Goal: Register for event/course

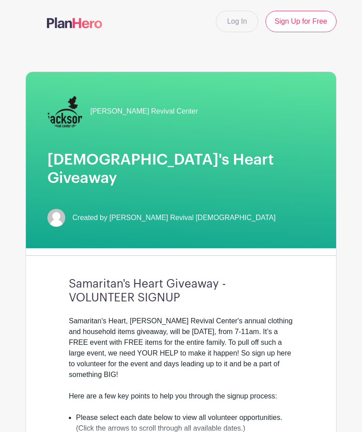
select select "4346"
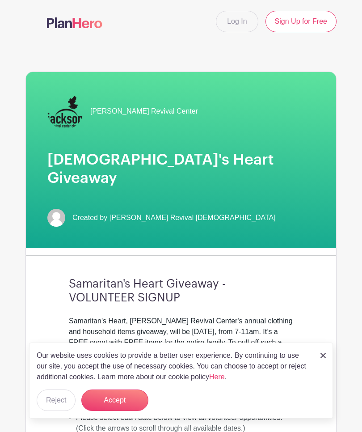
click at [237, 21] on link "Log In" at bounding box center [237, 21] width 42 height 21
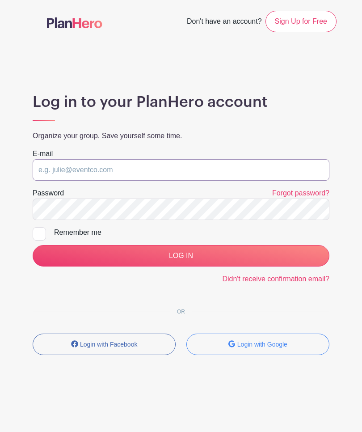
click at [178, 170] on input "email" at bounding box center [181, 169] width 297 height 21
type input "[EMAIL_ADDRESS][DOMAIN_NAME]"
click at [181, 255] on input "LOG IN" at bounding box center [181, 255] width 297 height 21
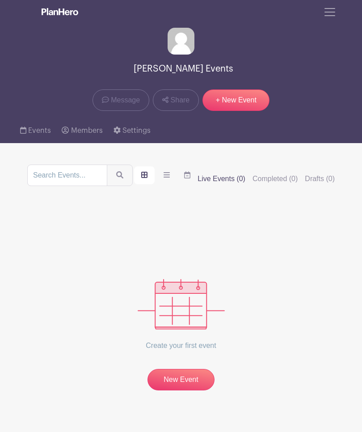
click at [336, 11] on span "Toggle navigation" at bounding box center [329, 11] width 13 height 13
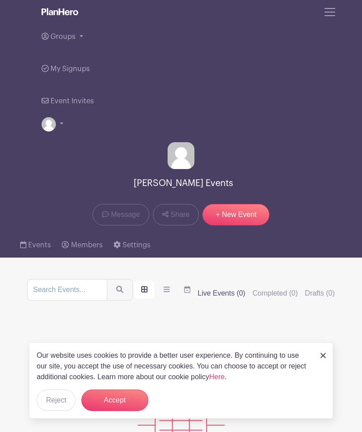
click at [75, 38] on span "Groups" at bounding box center [63, 36] width 25 height 7
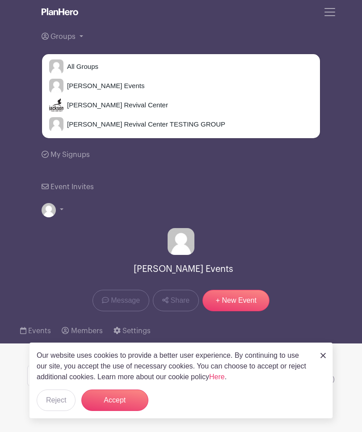
click at [131, 103] on span "[PERSON_NAME] Revival Center" at bounding box center [115, 105] width 105 height 10
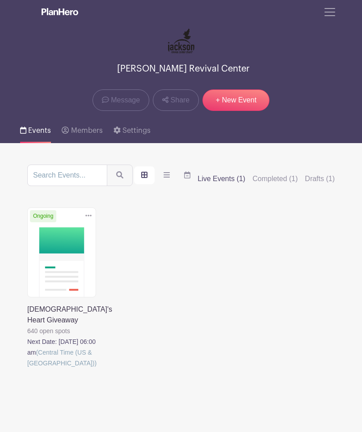
click at [27, 368] on link at bounding box center [27, 368] width 0 height 0
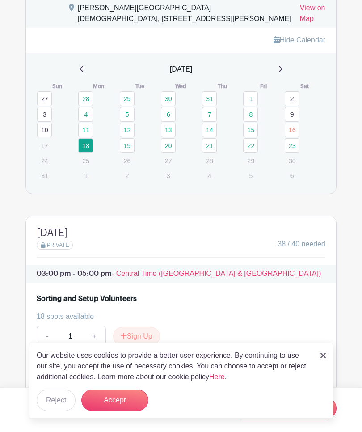
scroll to position [714, 0]
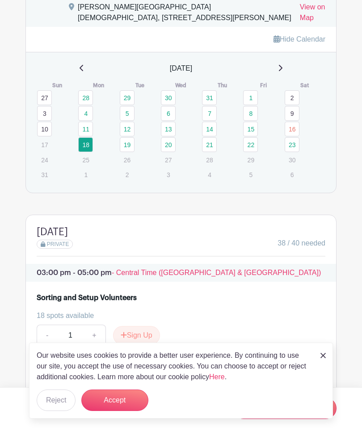
click at [127, 152] on link "19" at bounding box center [127, 144] width 15 height 15
click at [126, 147] on link "19" at bounding box center [127, 144] width 15 height 15
click at [127, 149] on link "19" at bounding box center [127, 144] width 15 height 15
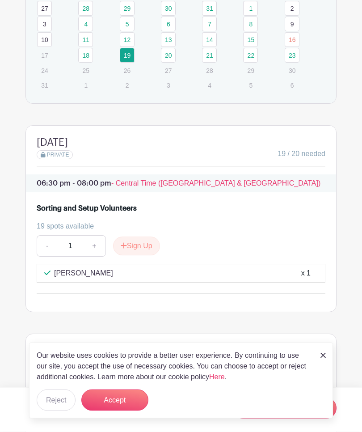
scroll to position [778, 0]
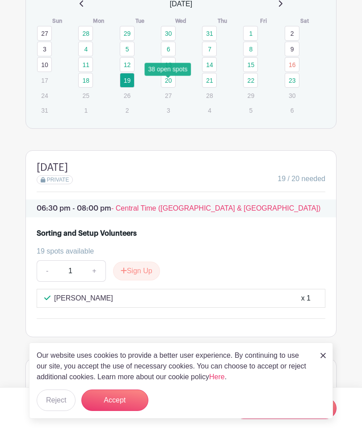
click at [170, 87] on link "20" at bounding box center [168, 80] width 15 height 15
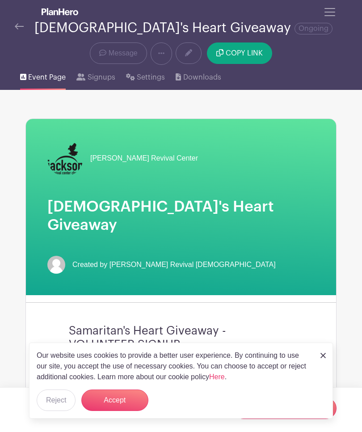
click at [124, 52] on span "Message" at bounding box center [123, 53] width 29 height 11
click at [117, 55] on span "Message" at bounding box center [123, 53] width 29 height 11
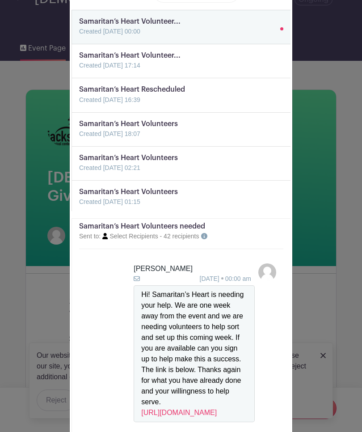
scroll to position [20, 0]
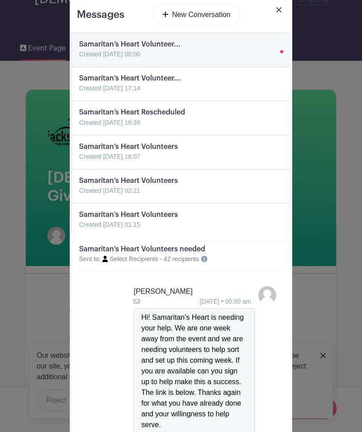
click at [277, 8] on img at bounding box center [278, 9] width 5 height 5
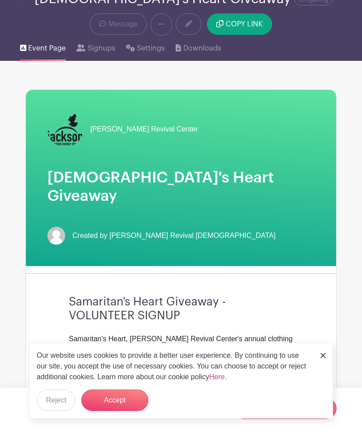
click at [317, 355] on div "Our website uses cookies to provide a better user experience. By continuing to …" at bounding box center [181, 381] width 304 height 76
click at [324, 358] on img at bounding box center [323, 355] width 5 height 5
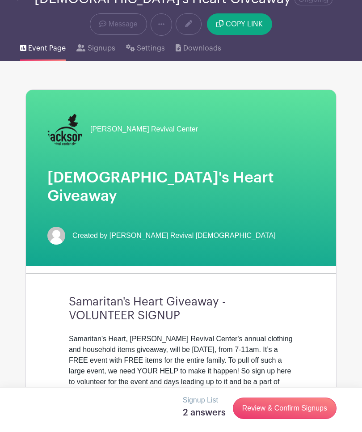
click at [321, 354] on div "[PERSON_NAME] Revival Center Samaritan's Heart Giveaway Created by [PERSON_NAME…" at bounding box center [180, 301] width 311 height 425
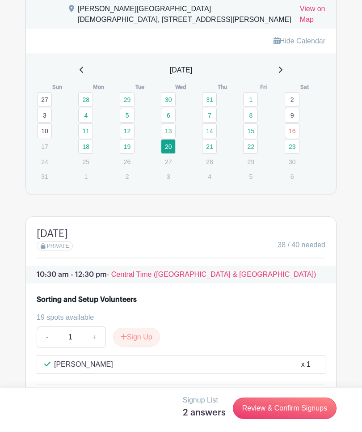
scroll to position [709, 0]
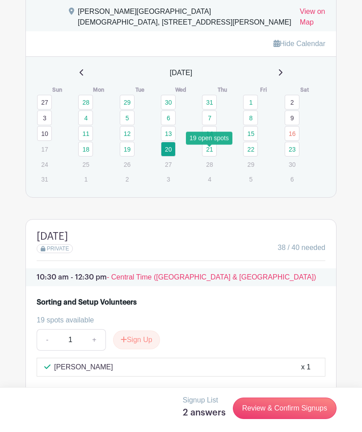
click at [211, 154] on link "21" at bounding box center [209, 149] width 15 height 15
click at [207, 156] on link "21" at bounding box center [209, 149] width 15 height 15
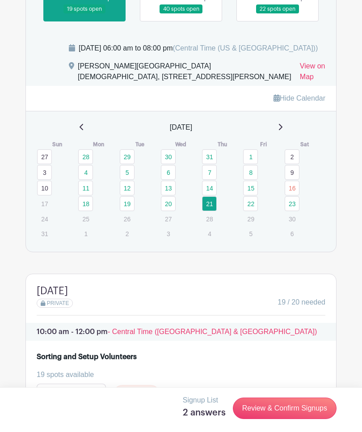
scroll to position [654, 0]
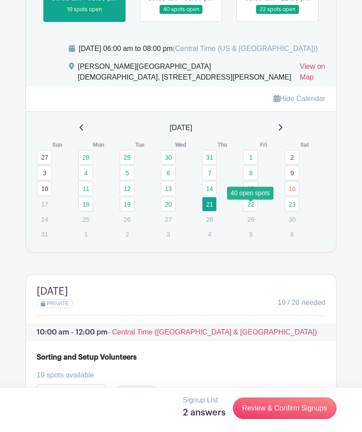
click at [249, 211] on link "22" at bounding box center [250, 204] width 15 height 15
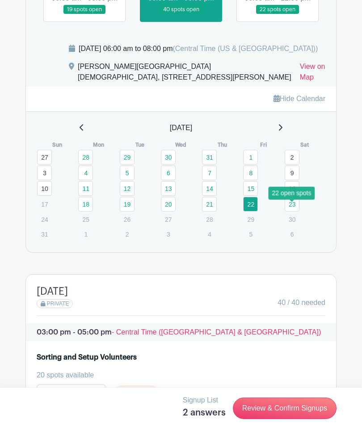
click at [290, 211] on link "23" at bounding box center [292, 204] width 15 height 15
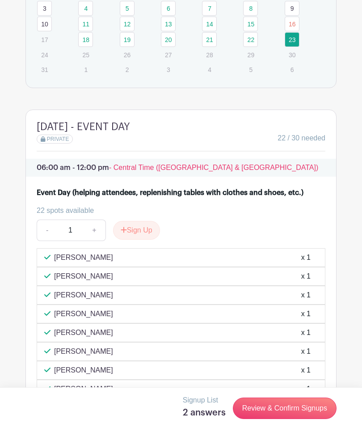
scroll to position [818, 0]
